Goal: Transaction & Acquisition: Purchase product/service

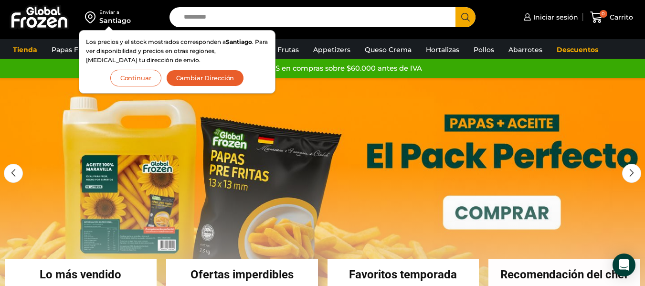
click at [185, 78] on button "Cambiar Dirección" at bounding box center [205, 78] width 78 height 17
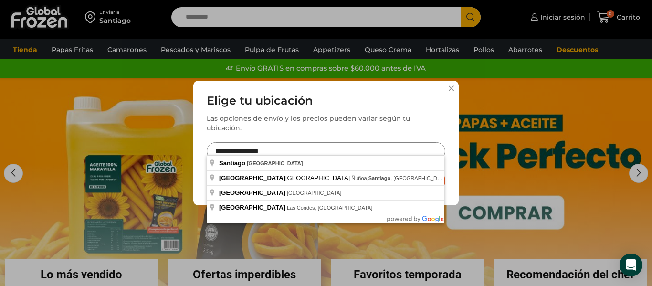
drag, startPoint x: 290, startPoint y: 146, endPoint x: 136, endPoint y: 169, distance: 155.4
click at [136, 169] on div "**********" at bounding box center [326, 143] width 652 height 286
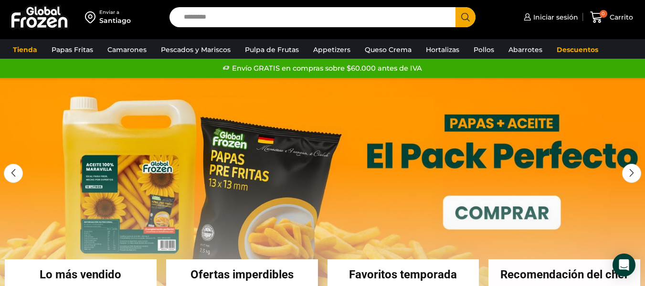
click at [119, 20] on div "Santiago" at bounding box center [114, 21] width 31 height 10
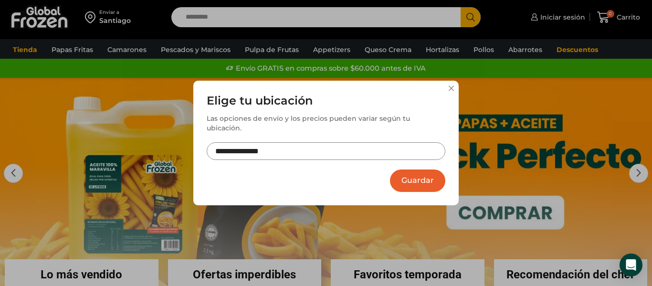
click at [255, 143] on input "**********" at bounding box center [326, 151] width 239 height 18
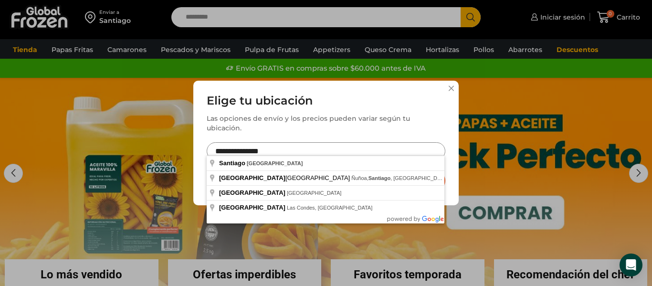
drag, startPoint x: 286, startPoint y: 146, endPoint x: 195, endPoint y: 142, distance: 91.7
click at [195, 142] on div "**********" at bounding box center [325, 143] width 265 height 125
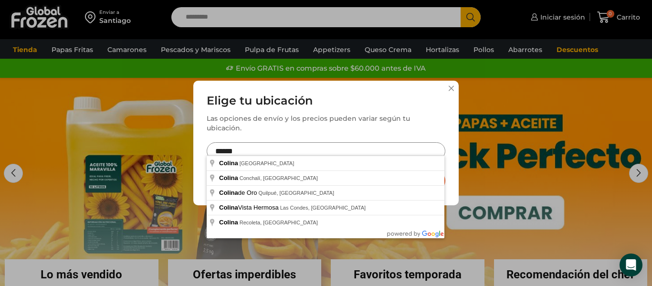
type input "**********"
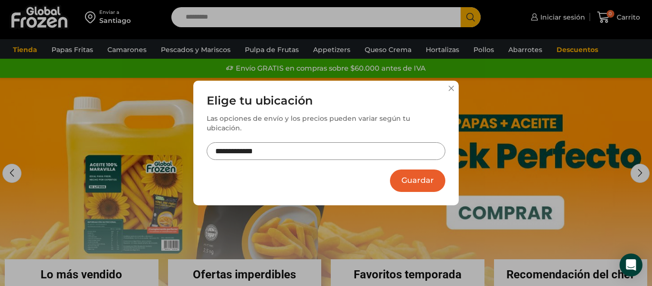
click at [420, 178] on button "Guardar" at bounding box center [417, 180] width 55 height 22
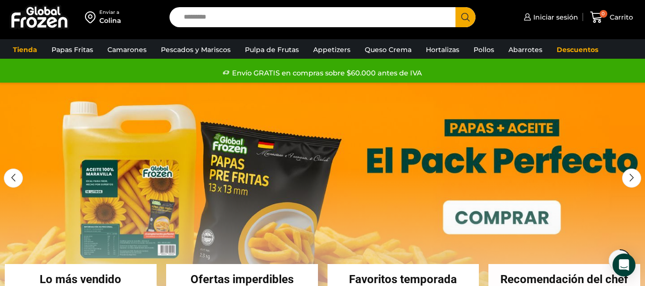
scroll to position [185, 0]
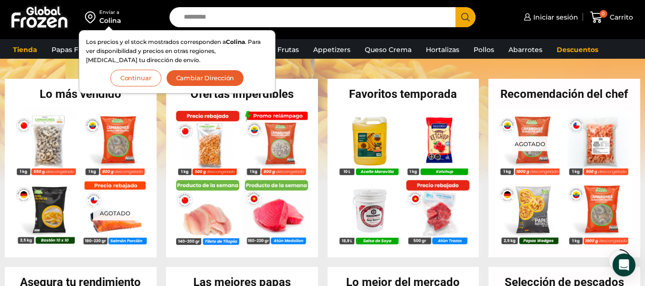
click at [147, 85] on button "Continuar" at bounding box center [135, 78] width 51 height 17
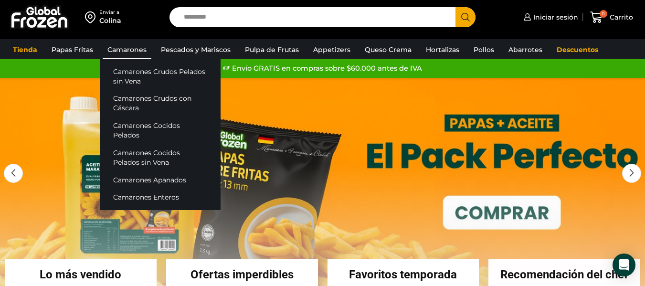
click at [135, 46] on link "Camarones" at bounding box center [127, 50] width 49 height 18
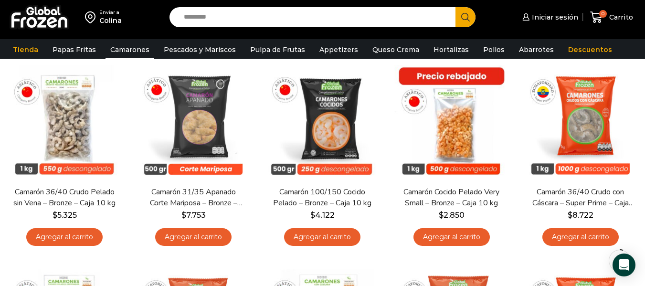
scroll to position [86, 0]
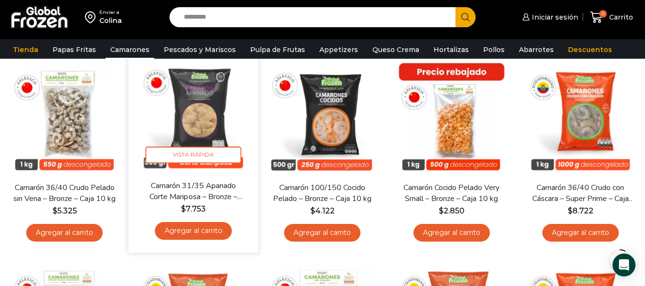
click at [210, 229] on link "Agregar al carrito" at bounding box center [193, 231] width 77 height 18
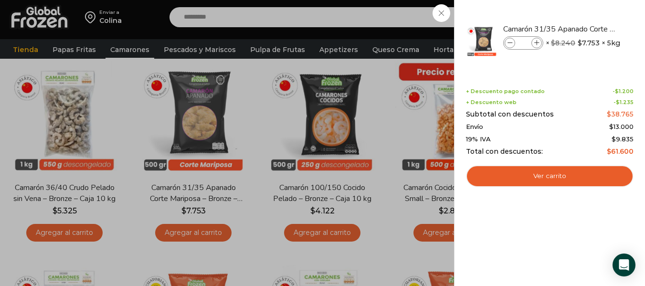
click at [587, 29] on div "1 Carrito 1 1 Shopping Cart *" at bounding box center [611, 17] width 48 height 22
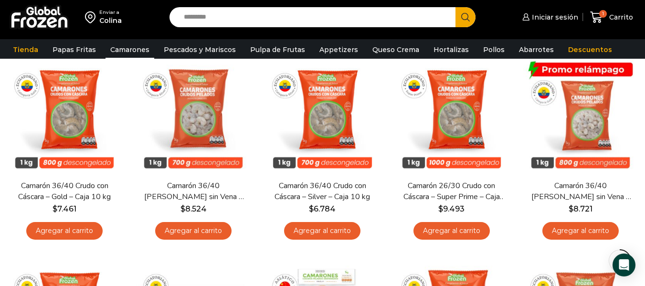
scroll to position [490, 0]
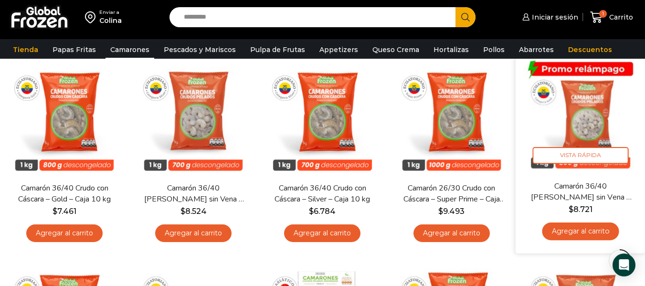
click at [577, 232] on link "Agregar al carrito" at bounding box center [580, 231] width 77 height 18
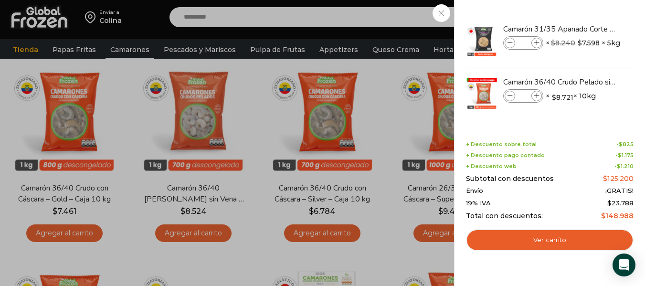
click at [587, 29] on div "2 Carrito 2 2 Shopping Cart *" at bounding box center [611, 17] width 48 height 22
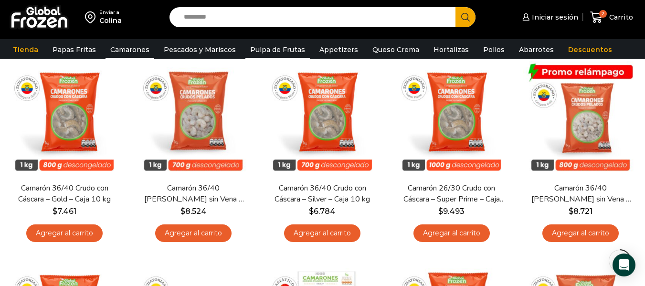
click at [279, 46] on link "Pulpa de Frutas" at bounding box center [277, 50] width 64 height 18
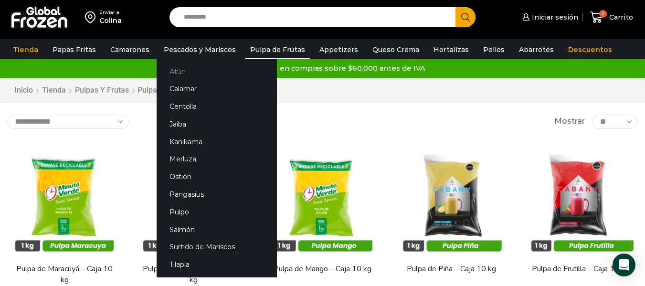
click at [176, 73] on link "Atún" at bounding box center [217, 72] width 120 height 18
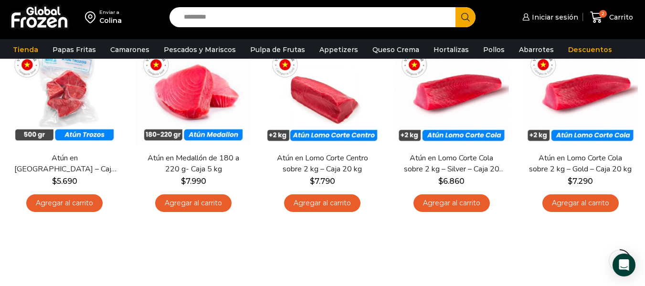
scroll to position [115, 0]
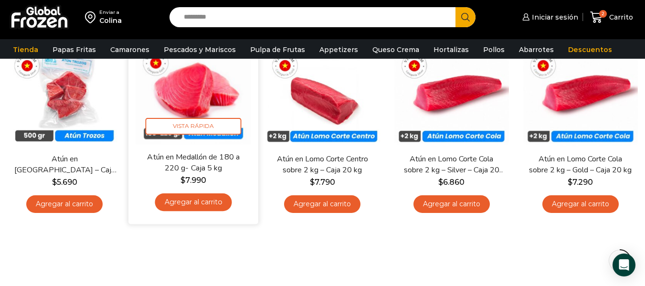
click at [205, 203] on link "Agregar al carrito" at bounding box center [193, 202] width 77 height 18
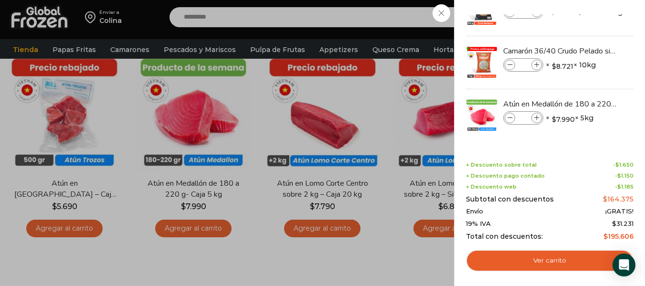
scroll to position [0, 0]
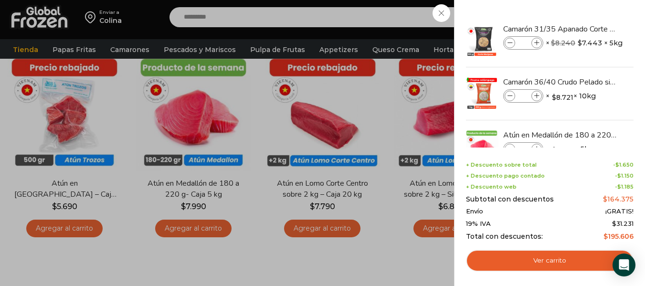
drag, startPoint x: 634, startPoint y: 109, endPoint x: 635, endPoint y: 130, distance: 21.0
click at [635, 130] on div "3 Shopping Cart Camarón 31/35 Apanado Corte Mariposa - Bronze - Caja 5 kg Camar…" at bounding box center [549, 143] width 191 height 286
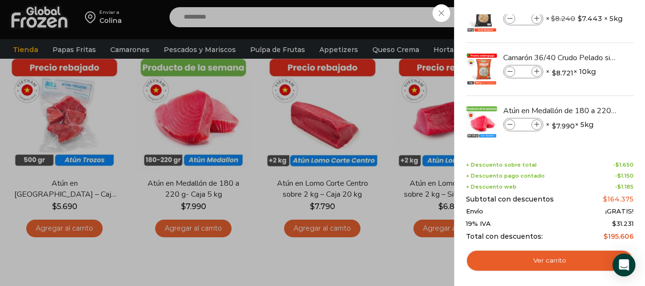
scroll to position [25, 0]
drag, startPoint x: 633, startPoint y: 34, endPoint x: 635, endPoint y: 16, distance: 18.2
click at [636, 12] on div "3 Shopping Cart Camarón 31/35 Apanado Corte Mariposa - Bronze - Caja 5 kg Camar…" at bounding box center [549, 143] width 191 height 286
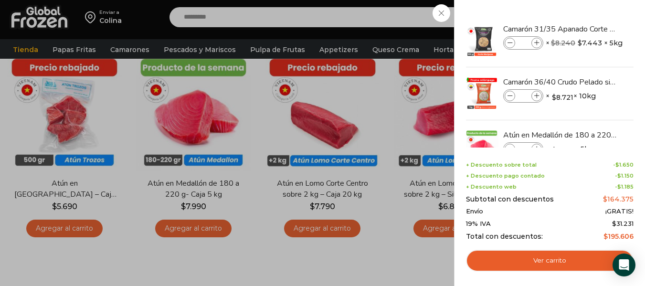
scroll to position [32, 0]
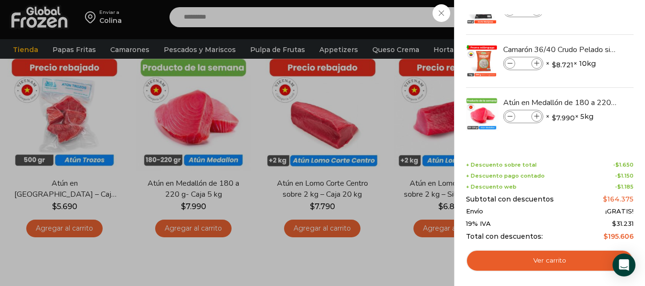
click at [587, 29] on div "3 Carrito 3 3 Shopping Cart *" at bounding box center [611, 17] width 48 height 22
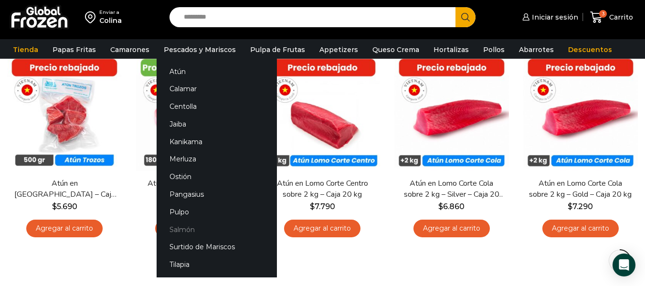
click at [183, 228] on link "Salmón" at bounding box center [217, 229] width 120 height 18
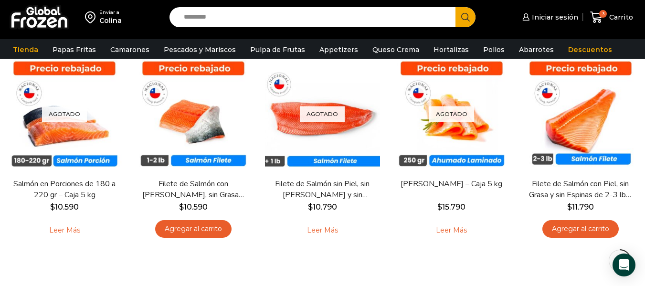
scroll to position [83, 0]
